Goal: Information Seeking & Learning: Compare options

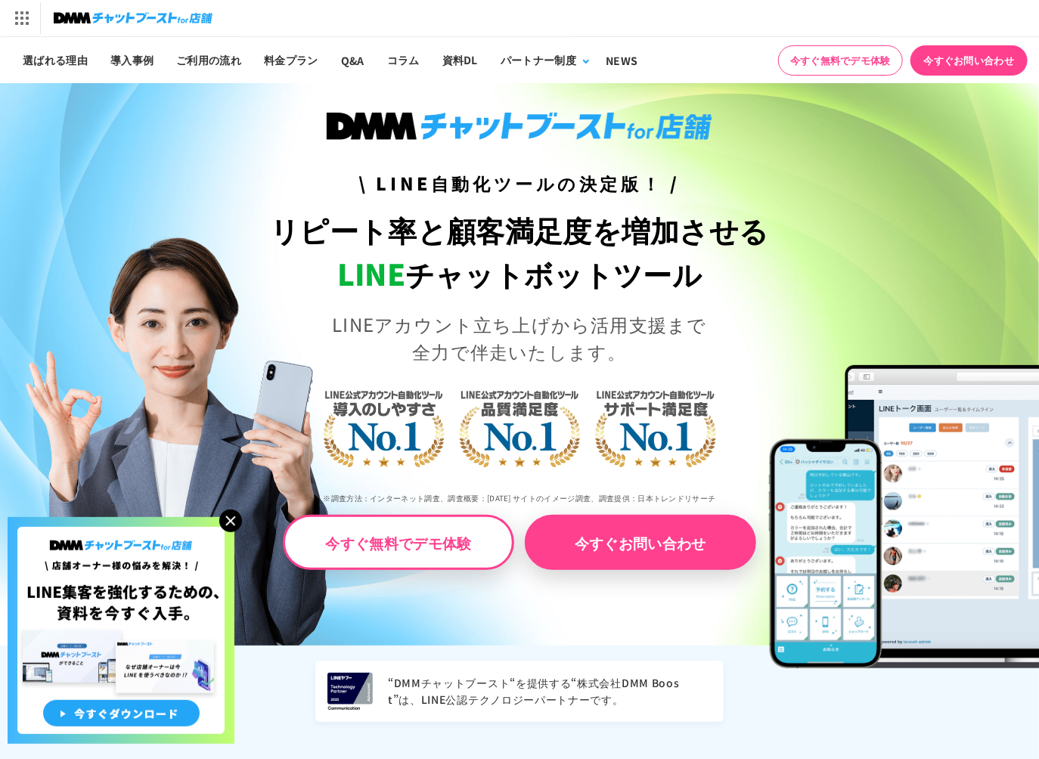
click at [233, 519] on img at bounding box center [230, 520] width 23 height 23
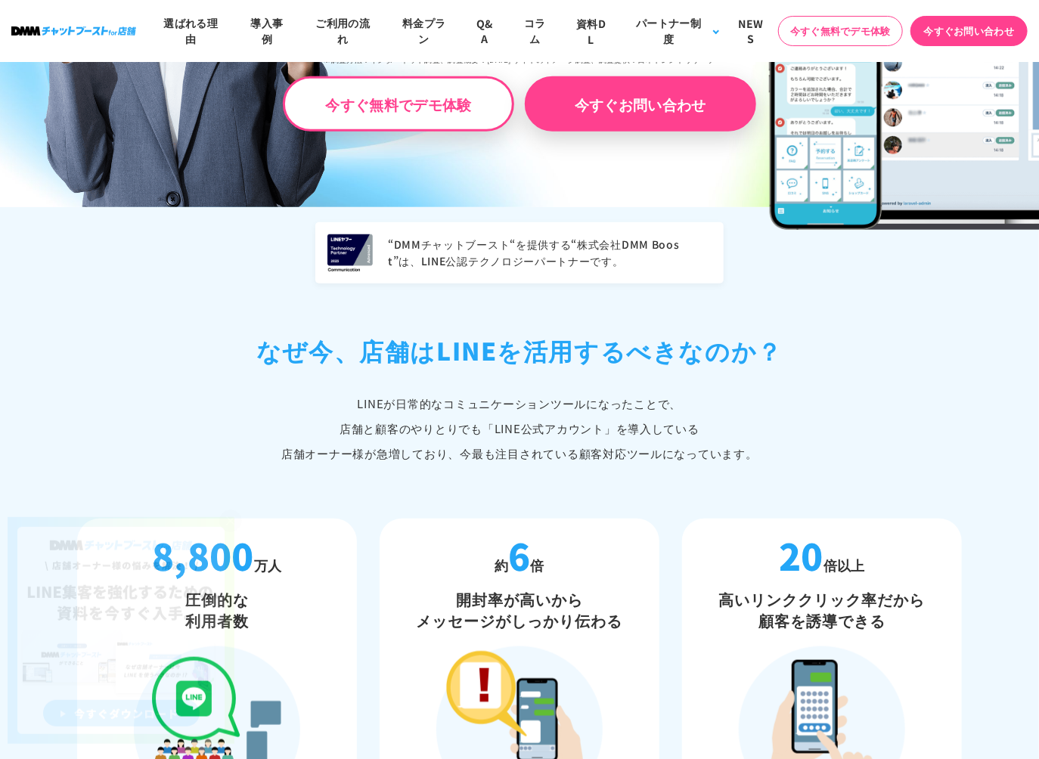
scroll to position [659, 0]
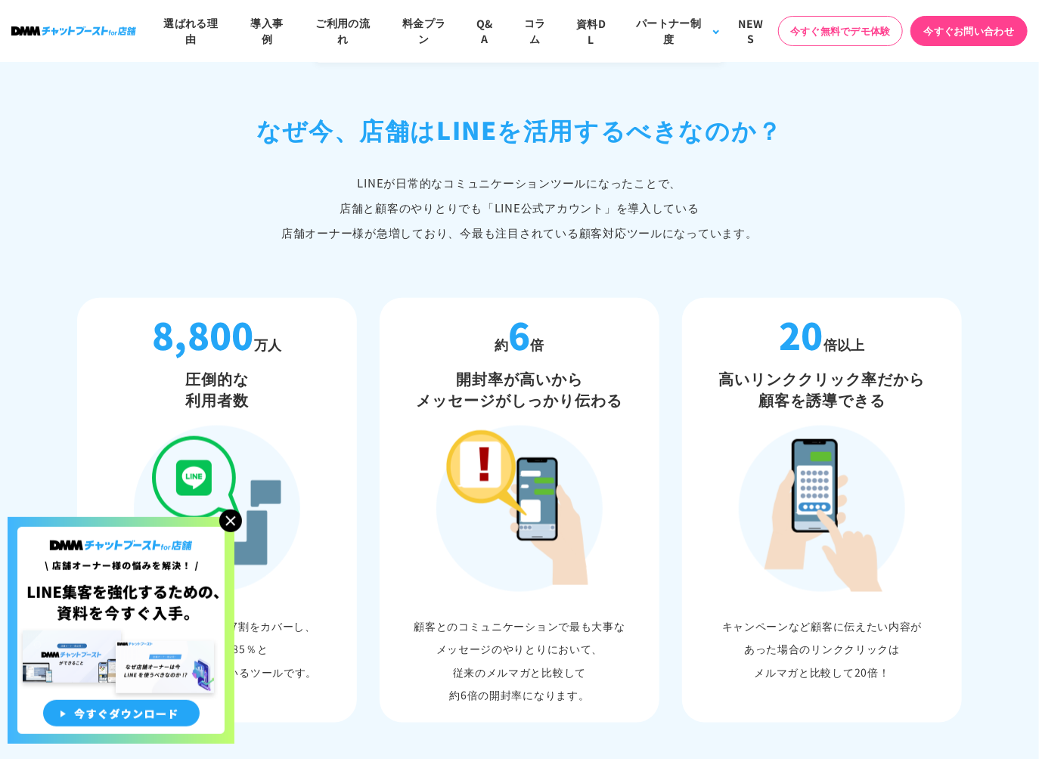
click at [234, 520] on img at bounding box center [230, 520] width 23 height 23
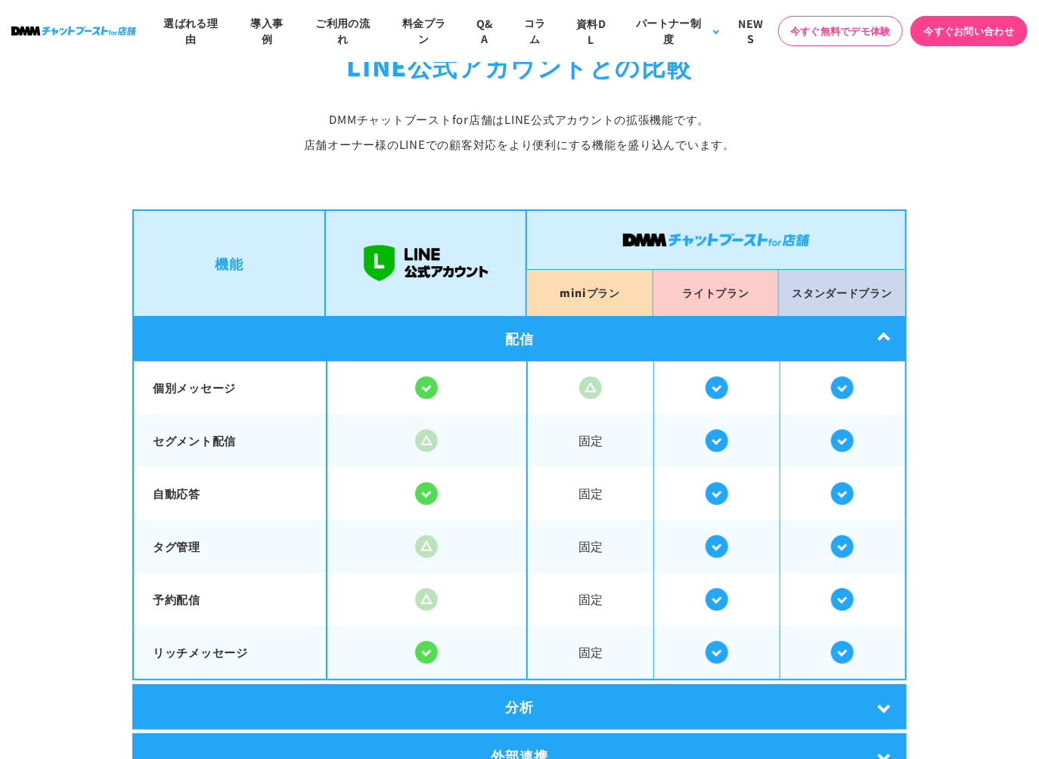
scroll to position [2549, 0]
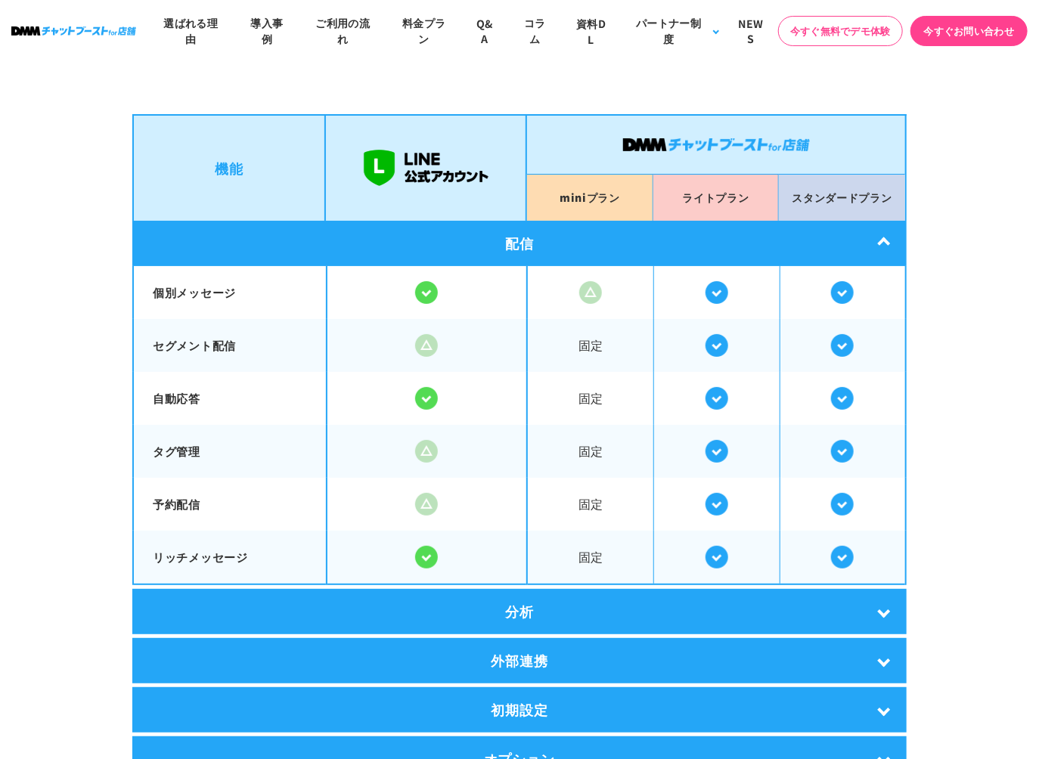
click at [97, 347] on section "LINE公式アカウントとの比較 DMMチャットブーストfor店舗は LINE公式アカウントの拡張機能です。 店舗オーナー様のLINEでの顧客対応を より便利に…" at bounding box center [519, 363] width 1039 height 965
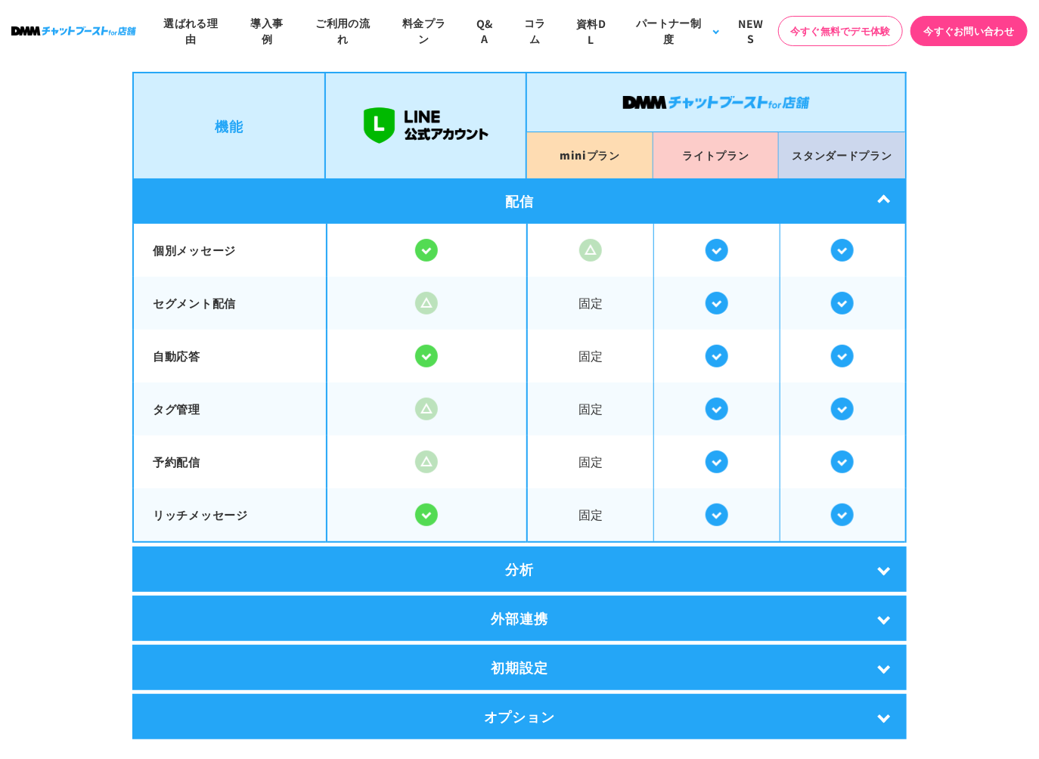
click at [259, 554] on div "分析" at bounding box center [519, 568] width 774 height 45
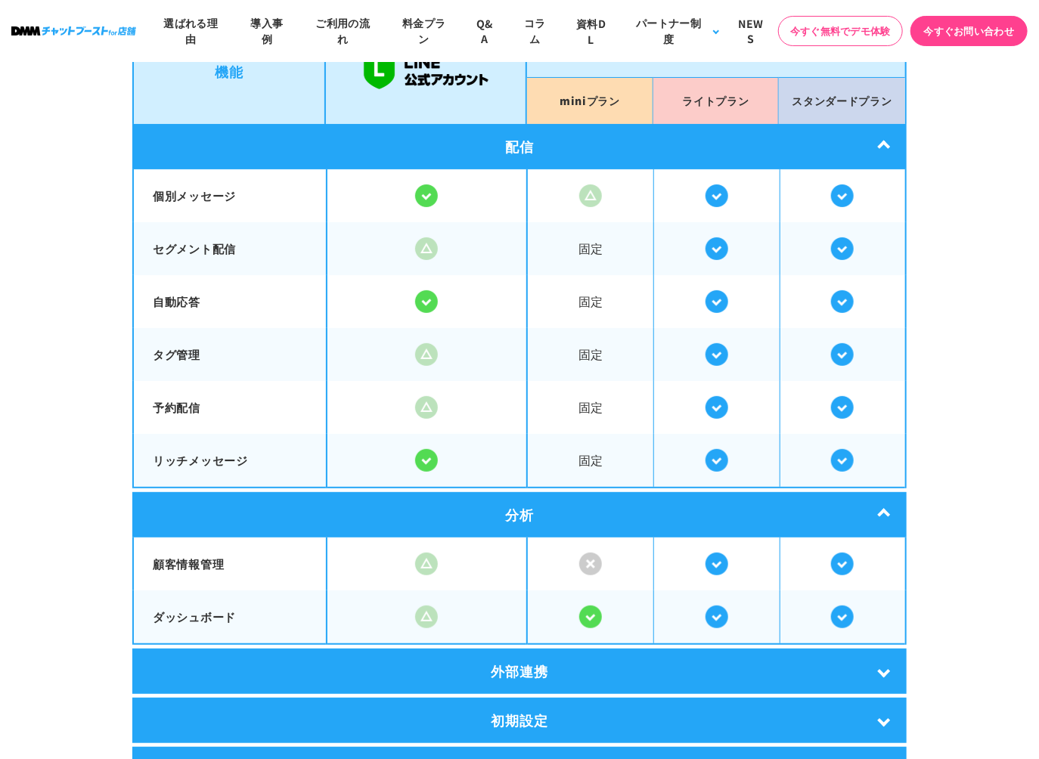
scroll to position [2850, 0]
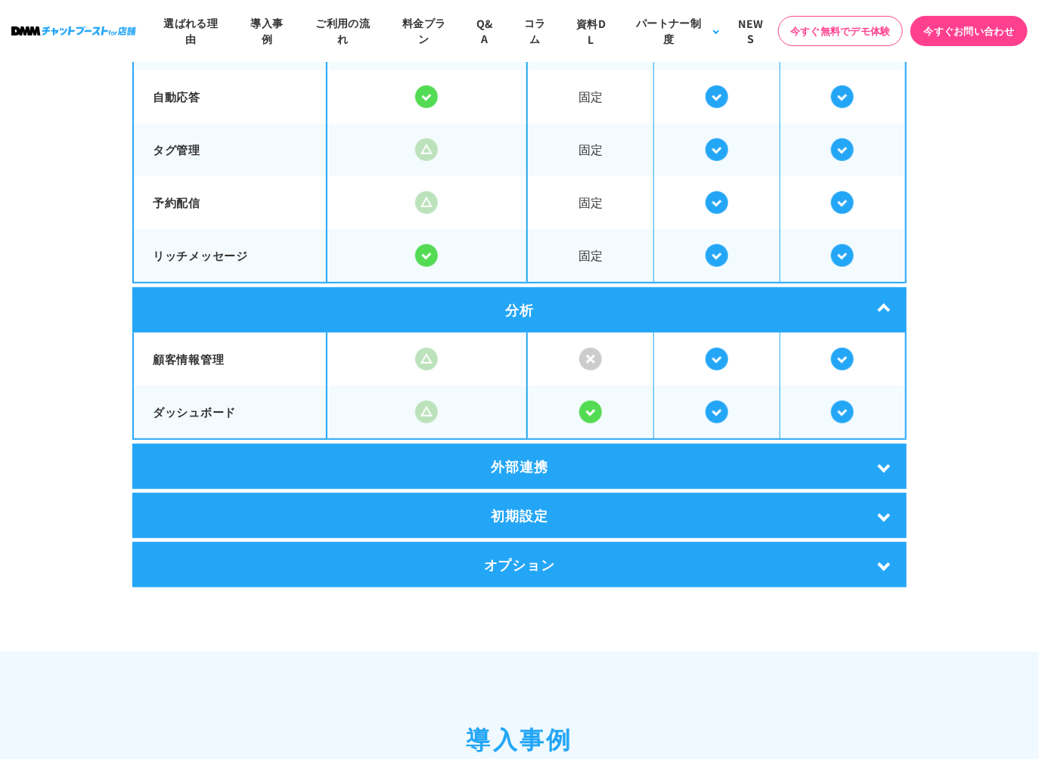
click at [460, 459] on div "外部連携" at bounding box center [519, 466] width 774 height 45
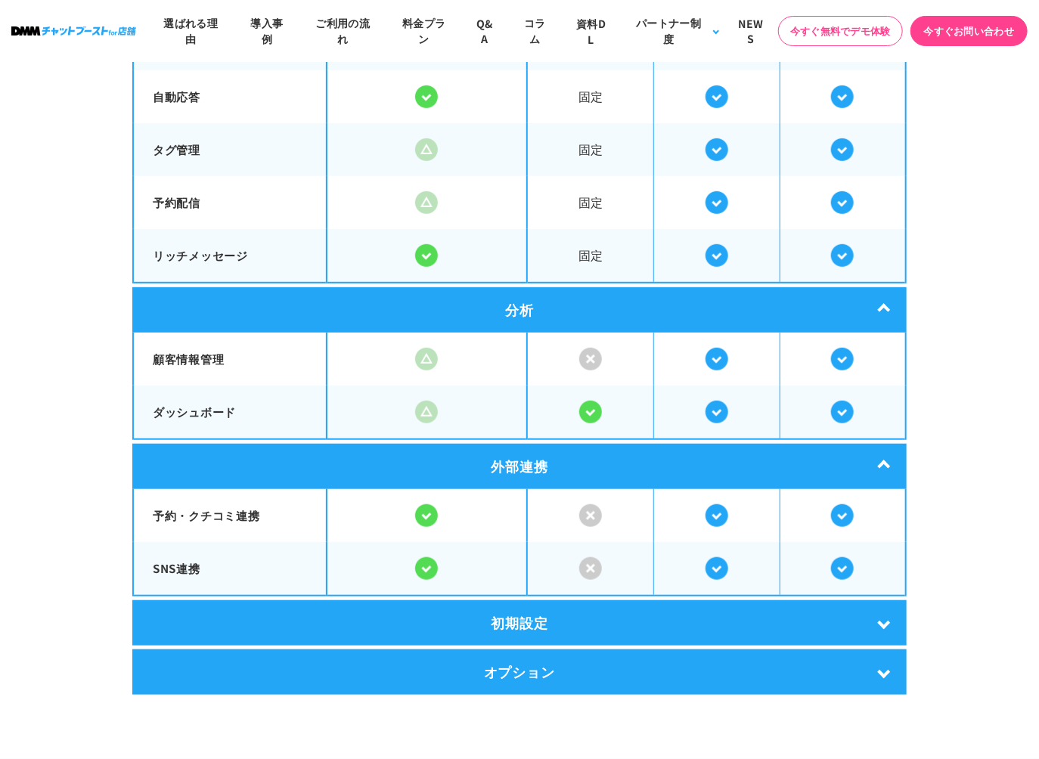
click at [431, 621] on div "初期設定" at bounding box center [519, 622] width 774 height 45
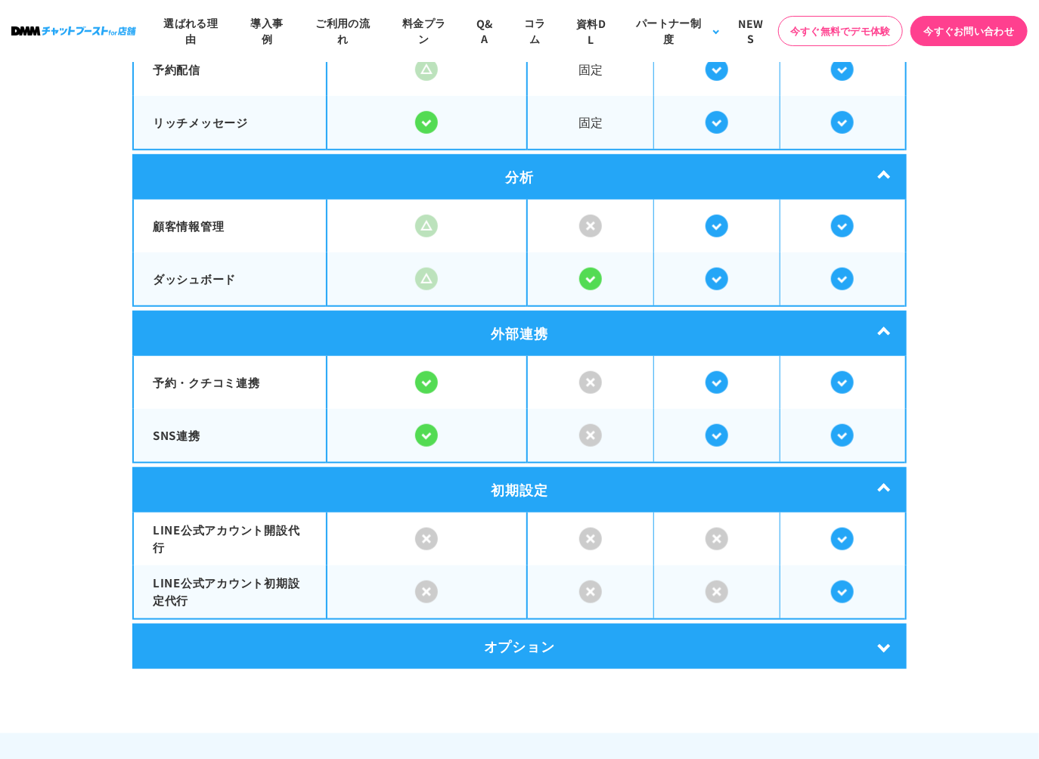
scroll to position [3017, 0]
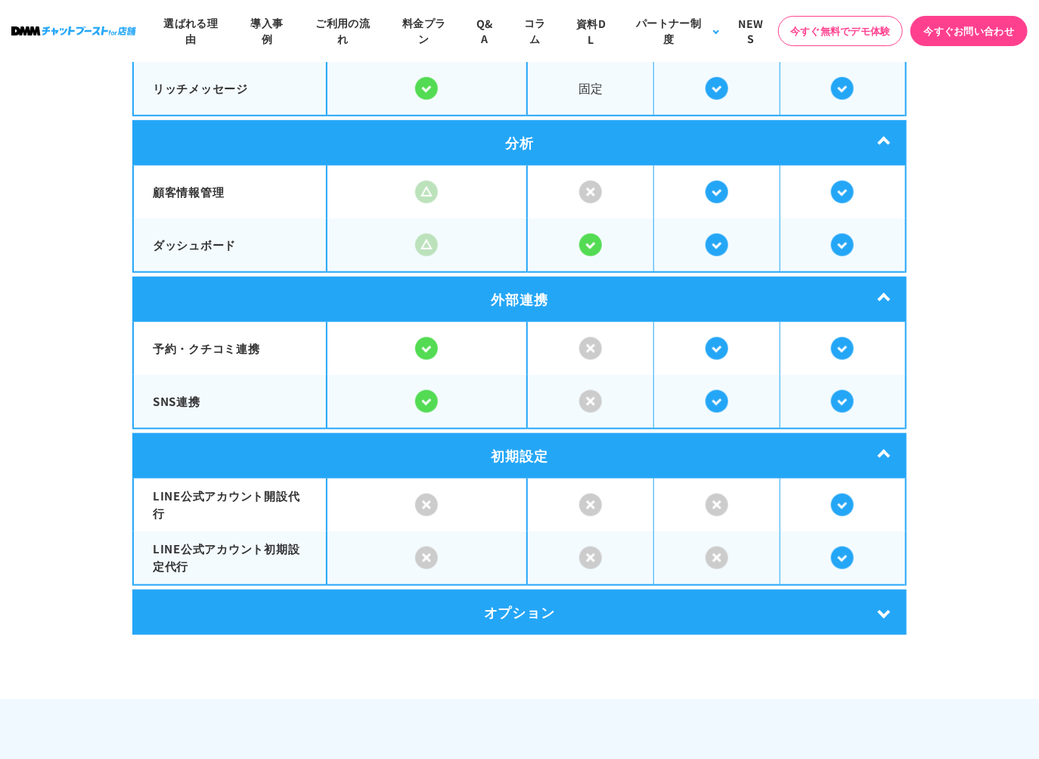
click at [431, 621] on div "オプション" at bounding box center [519, 612] width 774 height 45
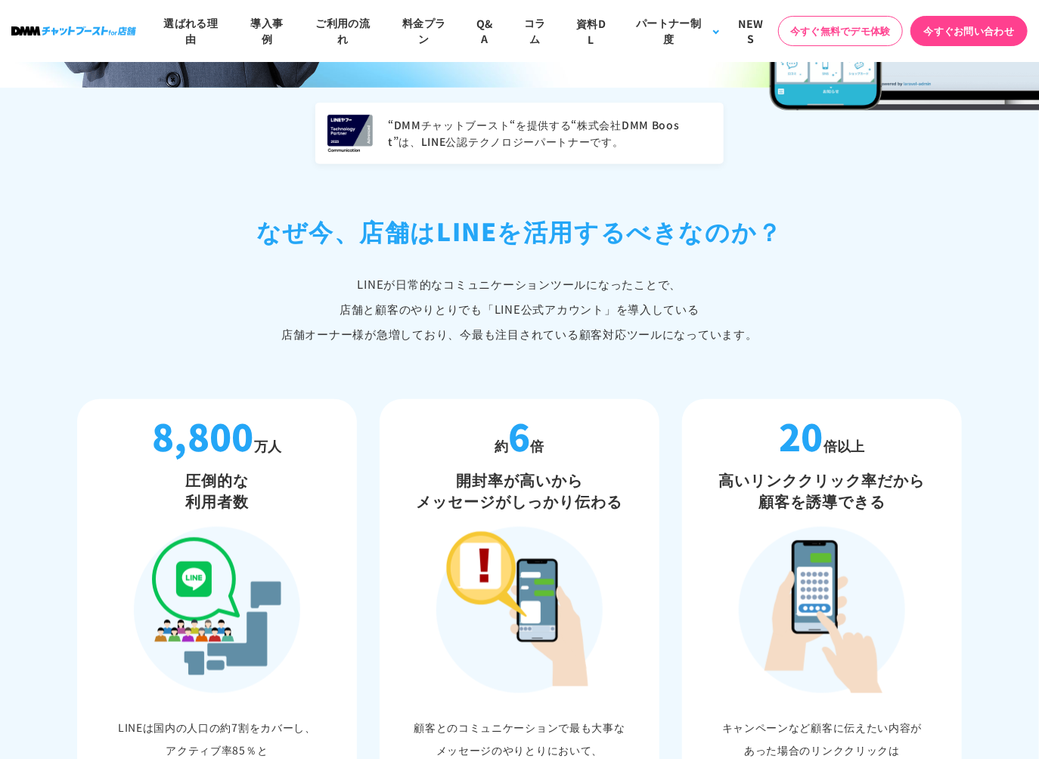
scroll to position [559, 0]
click at [850, 293] on p "LINEが日常的なコミュニケーションツールになったことで、 店舗と顧客のやりとりでも「LINE公式アカウント」 を導入している 店舗オーナー様が急増しており、…" at bounding box center [519, 308] width 884 height 75
